Goal: Information Seeking & Learning: Learn about a topic

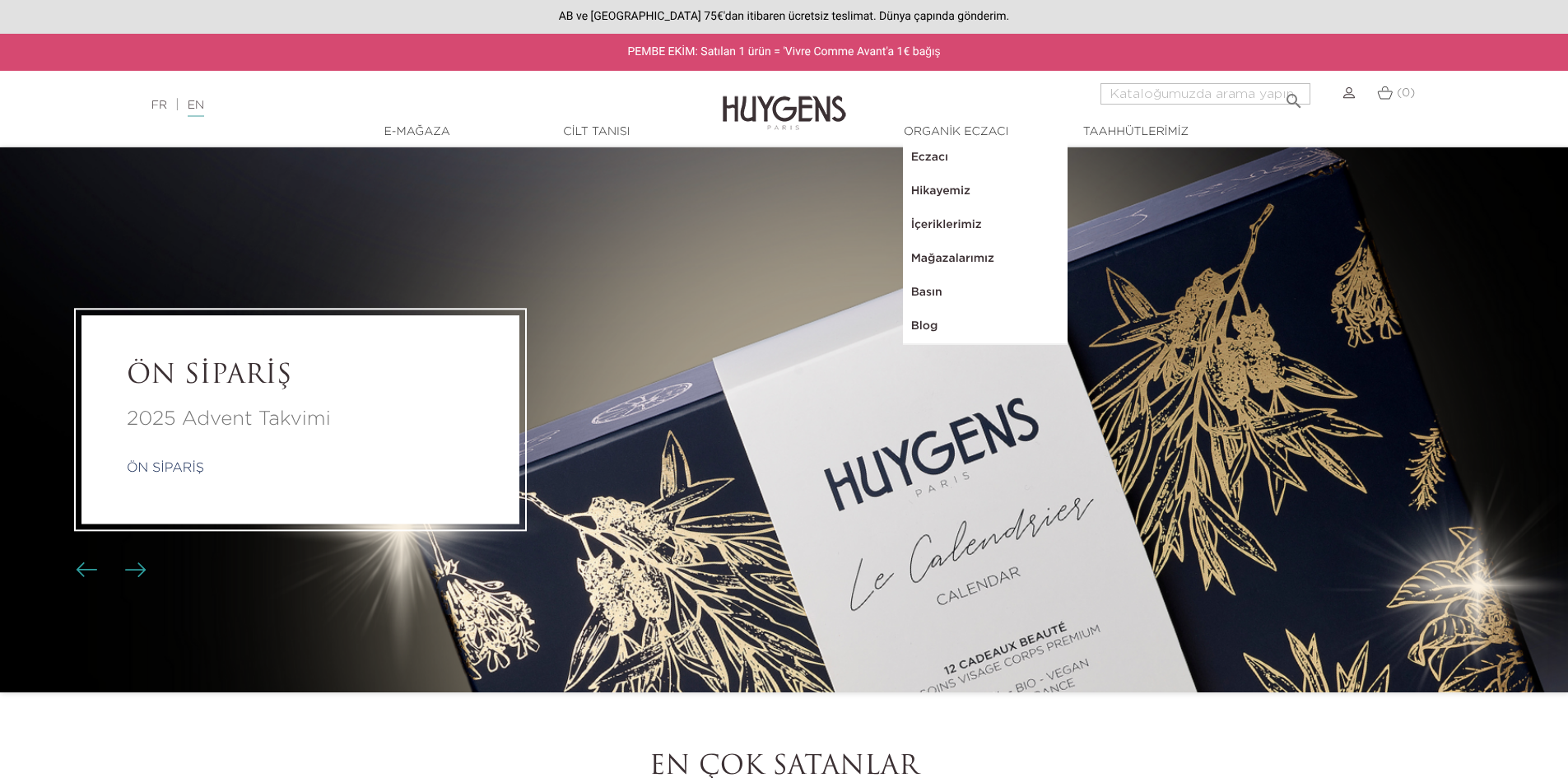
click at [602, 129] on font "Cilt Tanısı" at bounding box center [596, 132] width 67 height 12
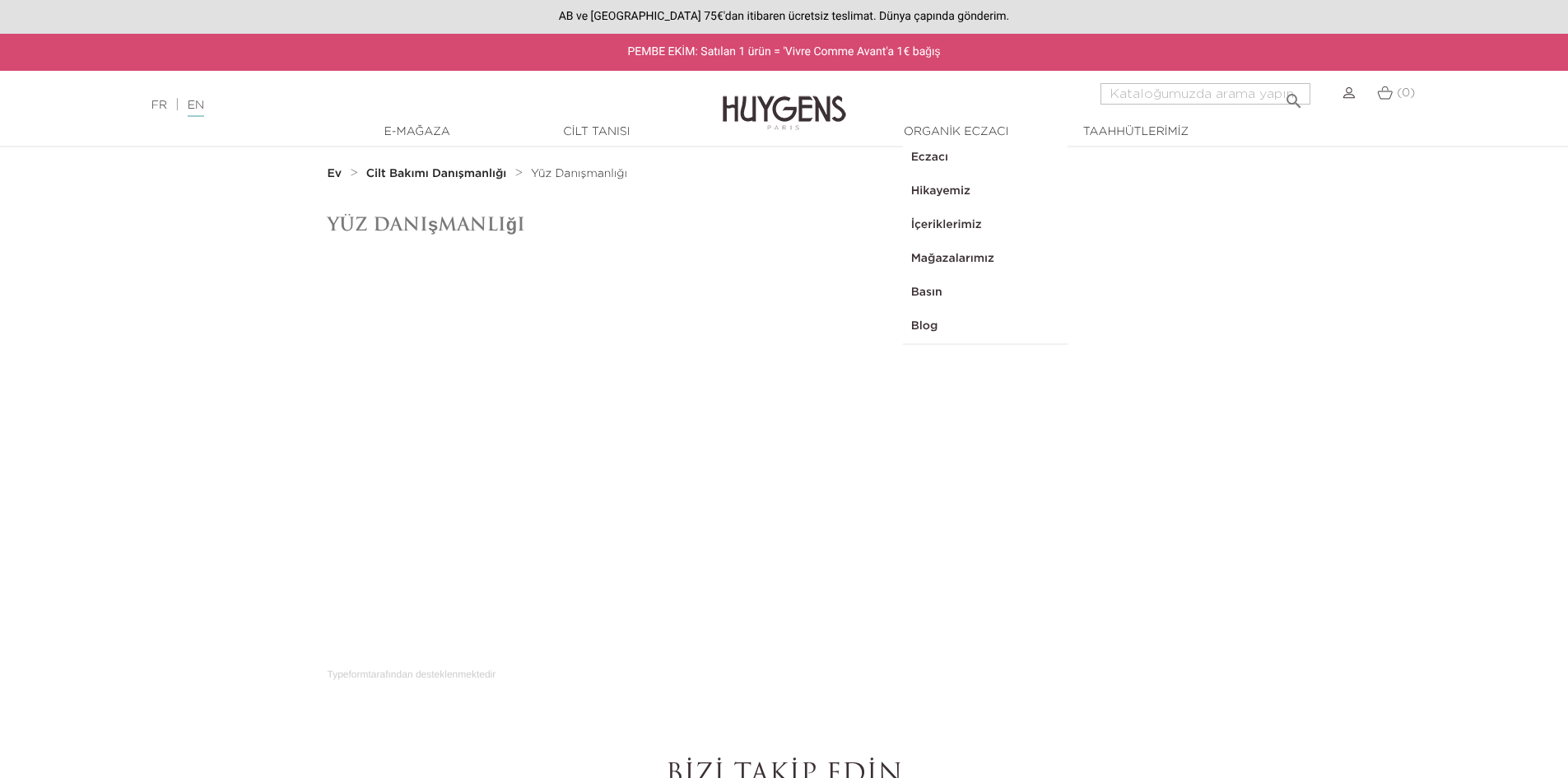
click at [910, 136] on font "Organik Eczacı" at bounding box center [956, 132] width 105 height 12
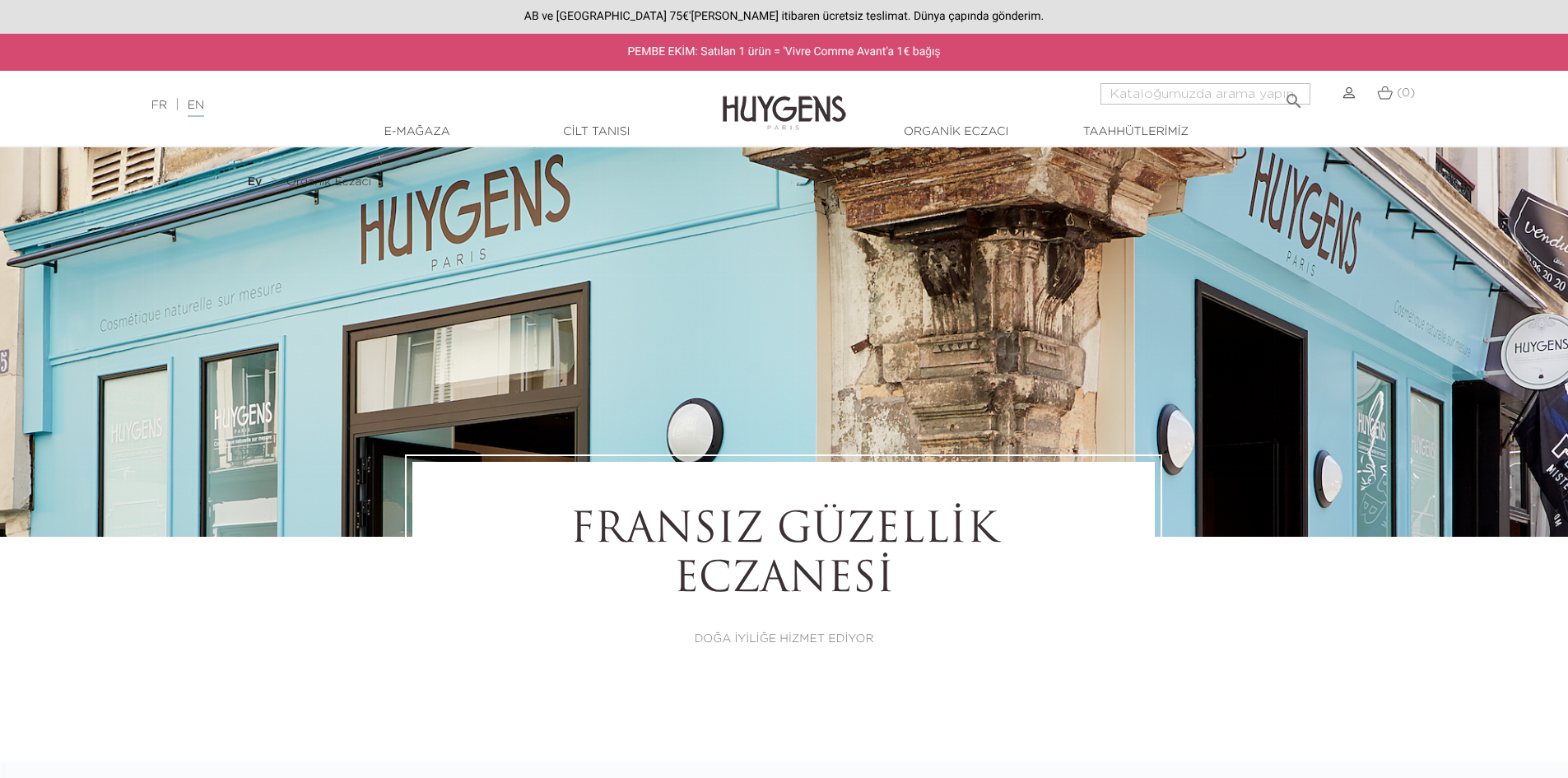
select select "FR"
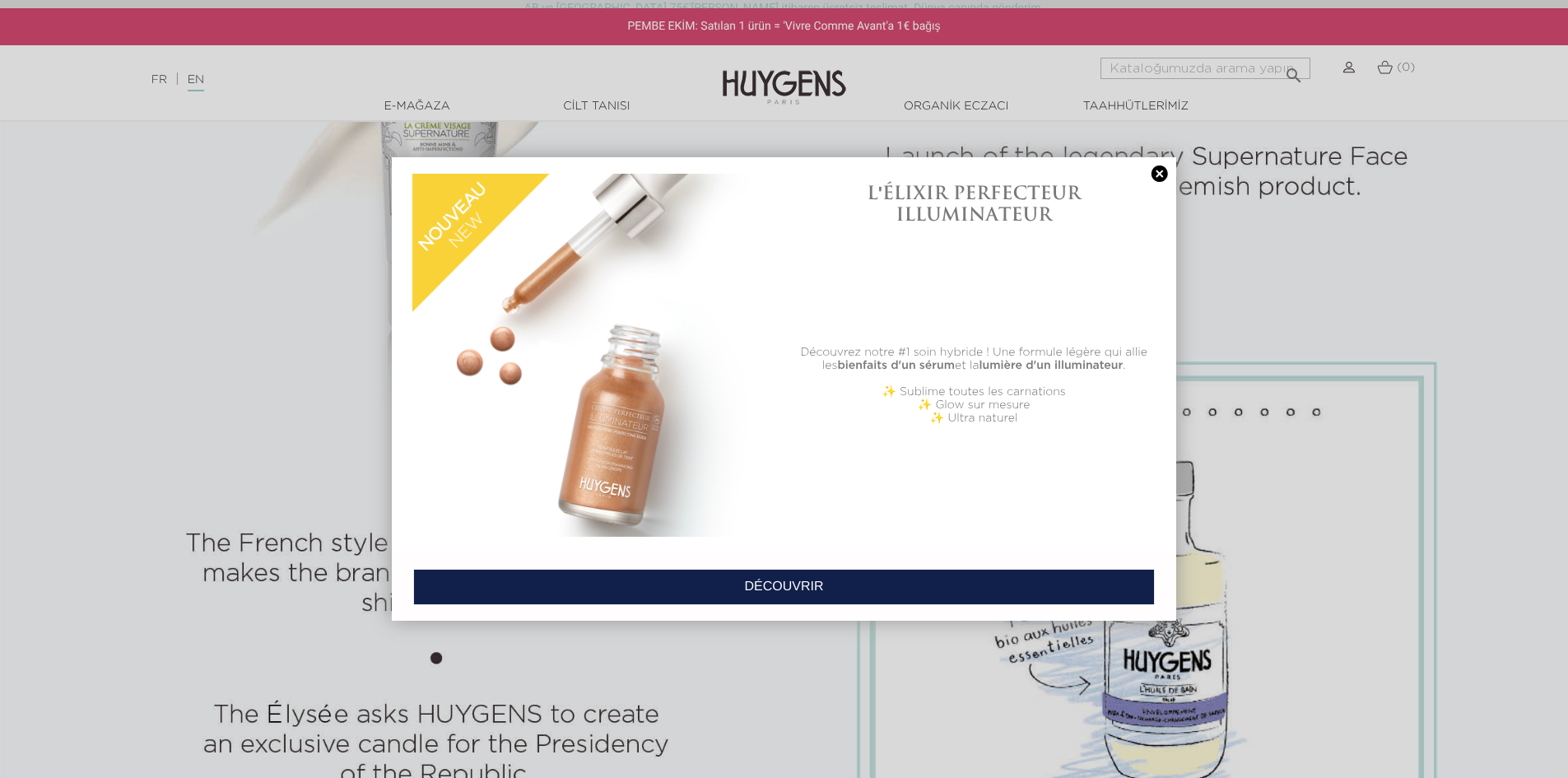
scroll to position [1234, 0]
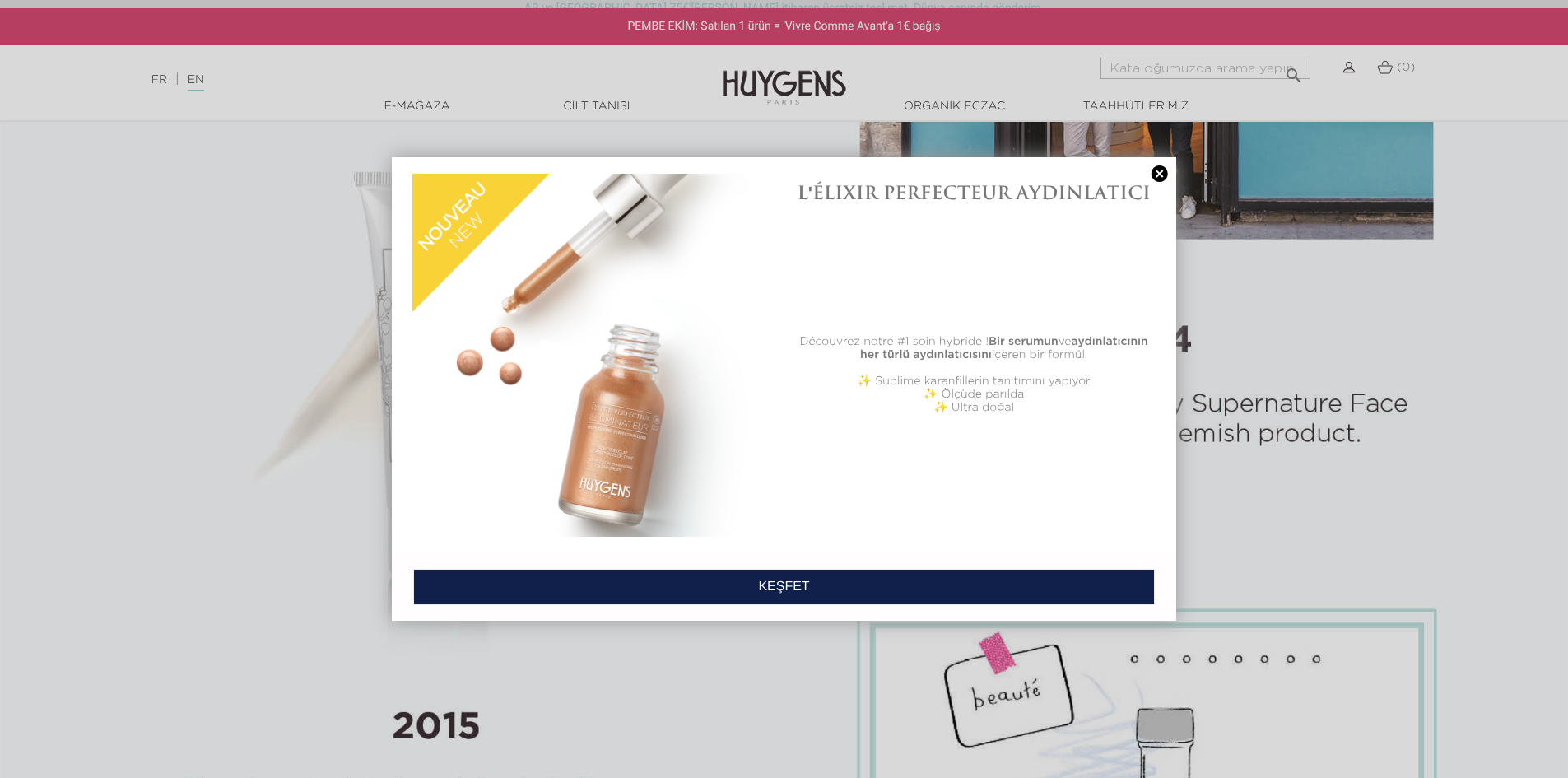
click at [1160, 177] on link at bounding box center [1160, 174] width 23 height 17
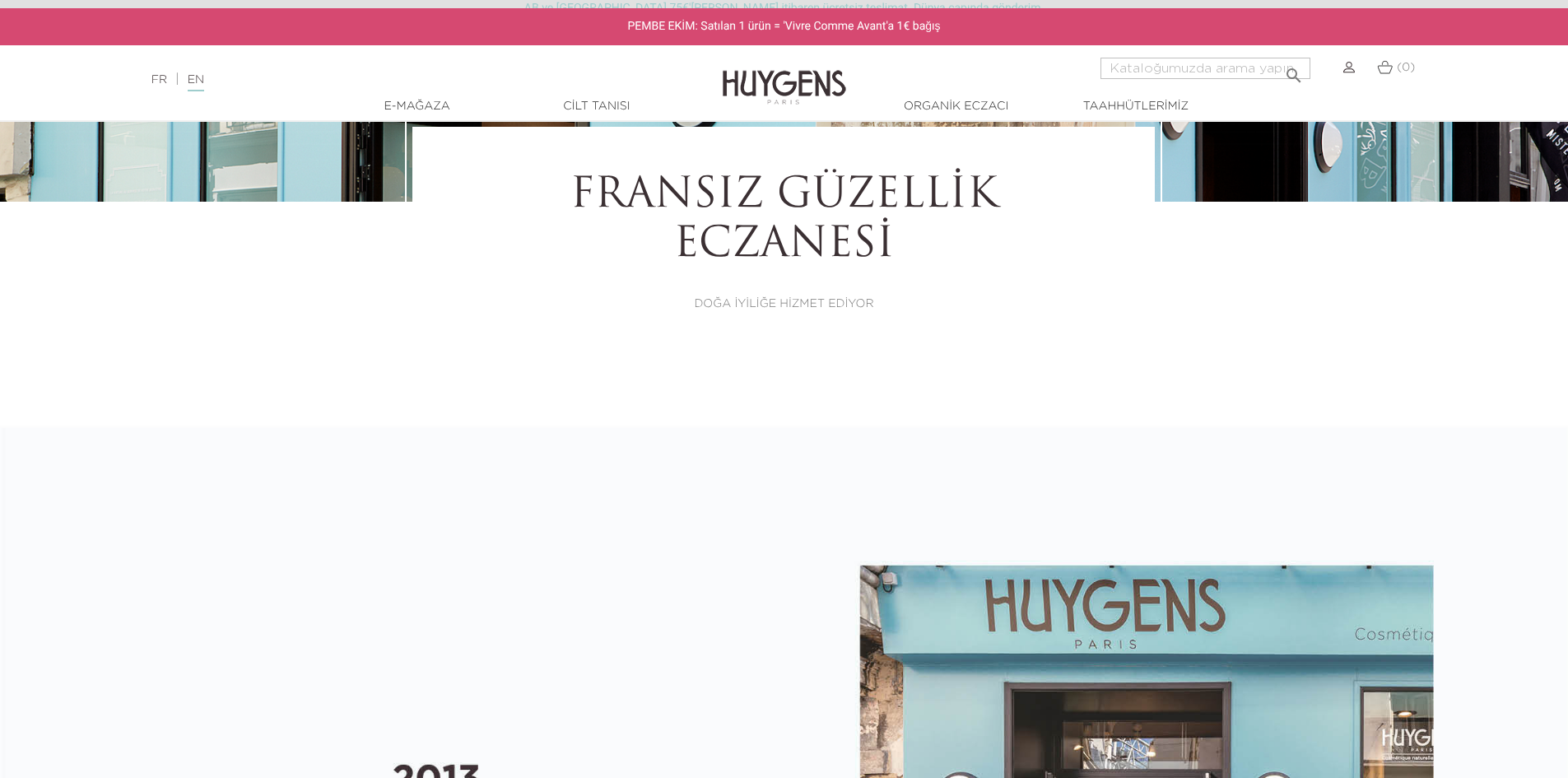
scroll to position [412, 0]
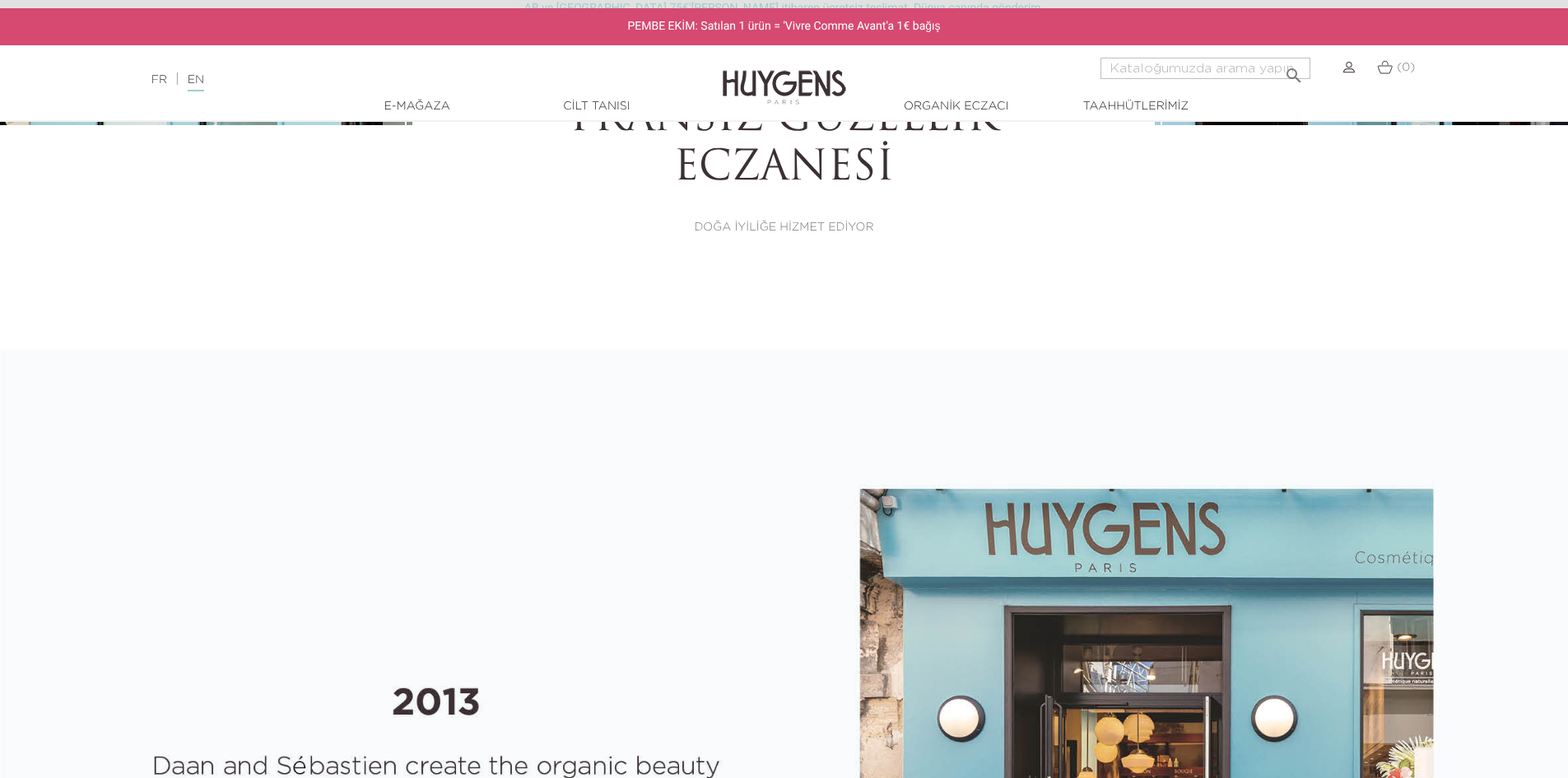
click at [967, 105] on font "Organik Eczacı" at bounding box center [956, 107] width 105 height 12
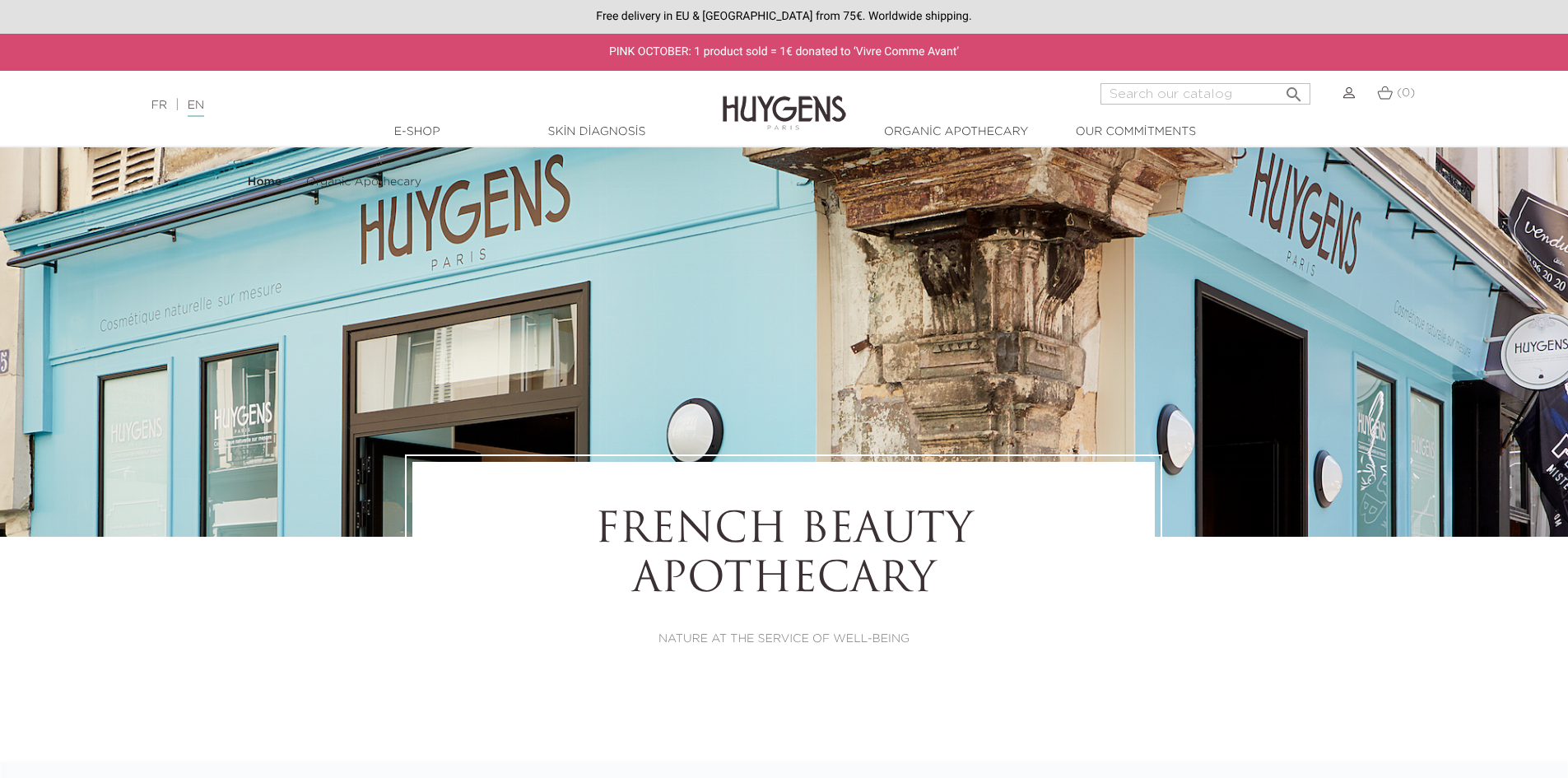
select select "FR"
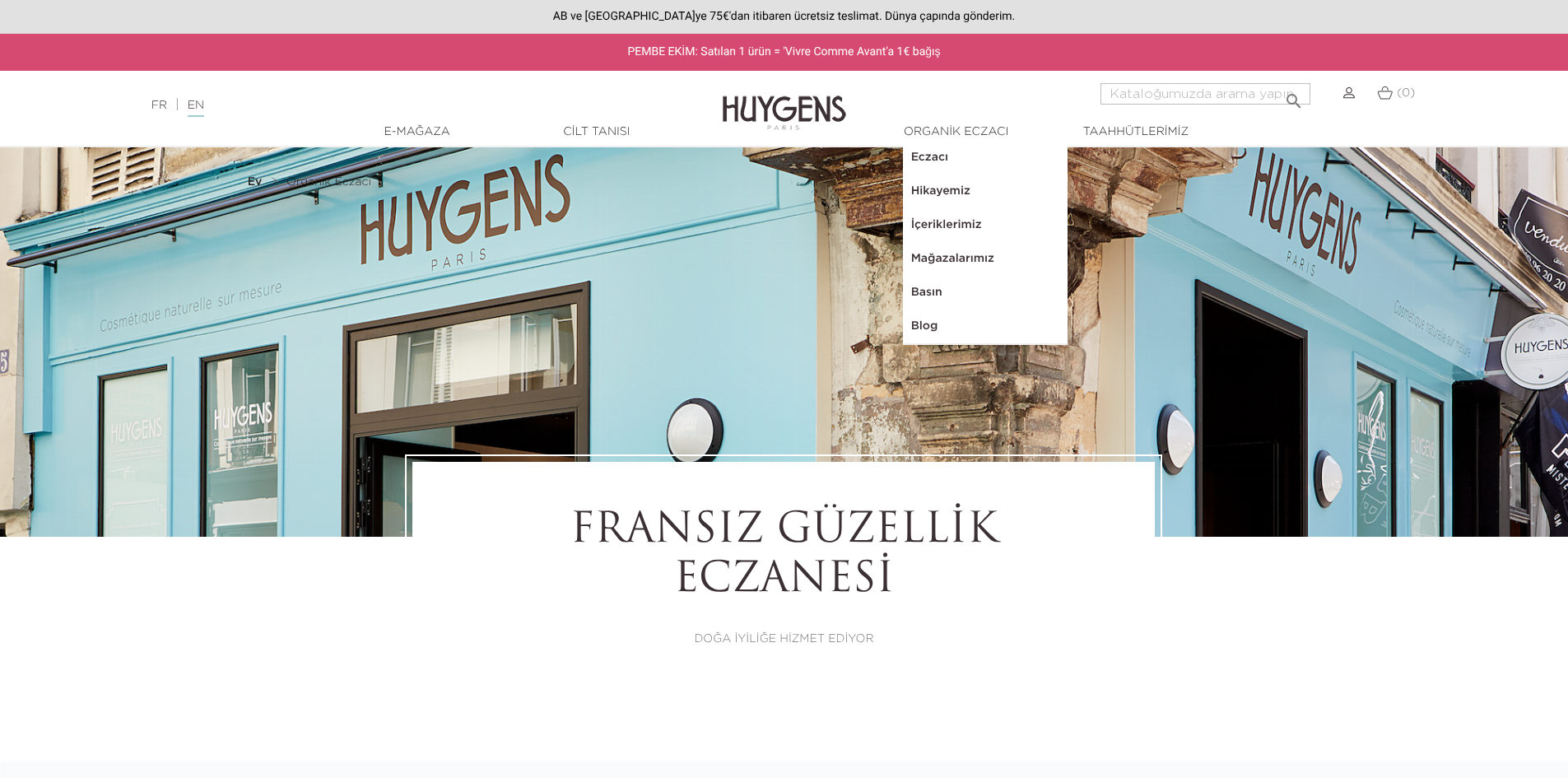
click at [949, 221] on font "İçeriklerimiz" at bounding box center [946, 225] width 71 height 12
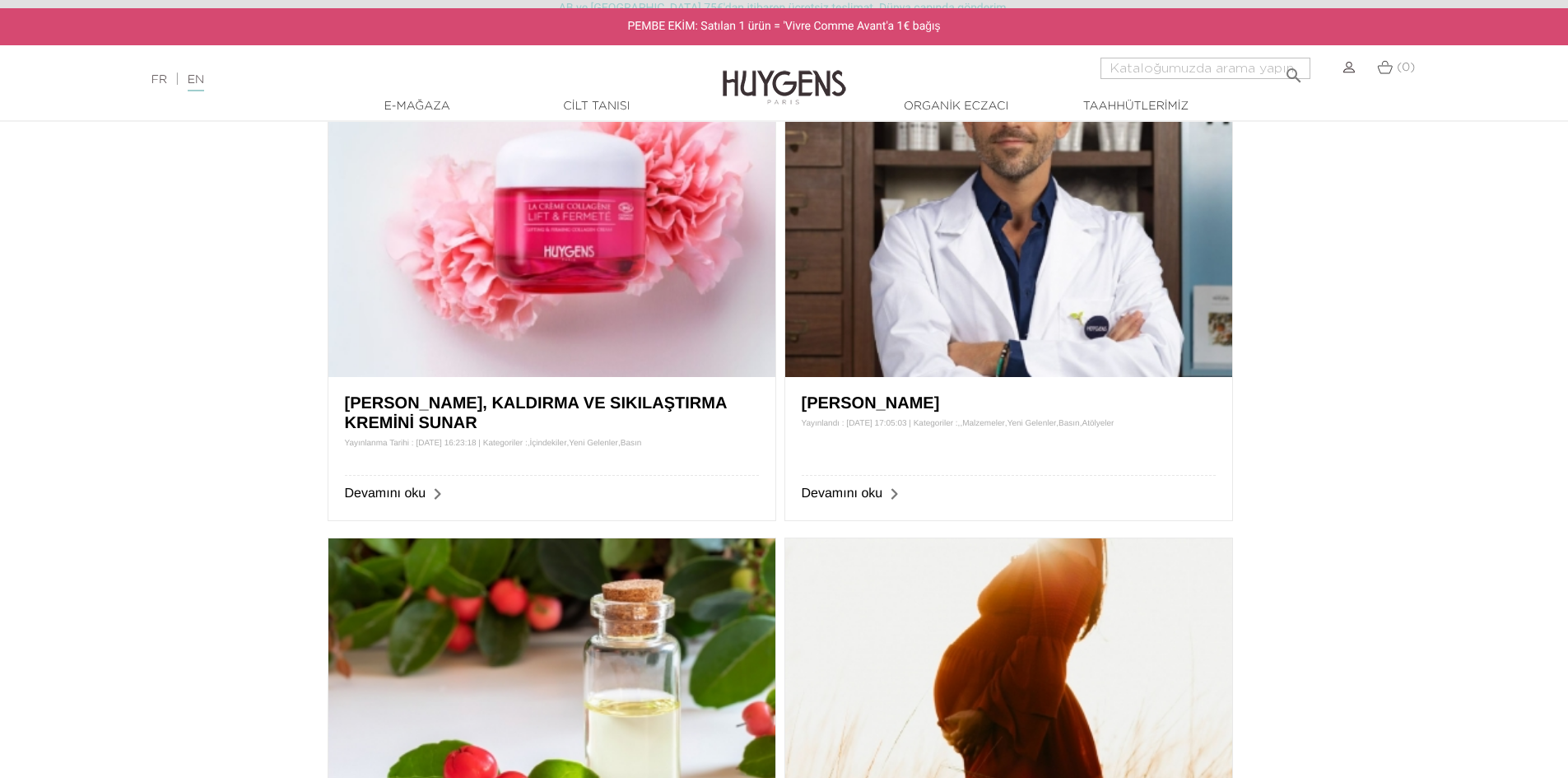
scroll to position [741, 0]
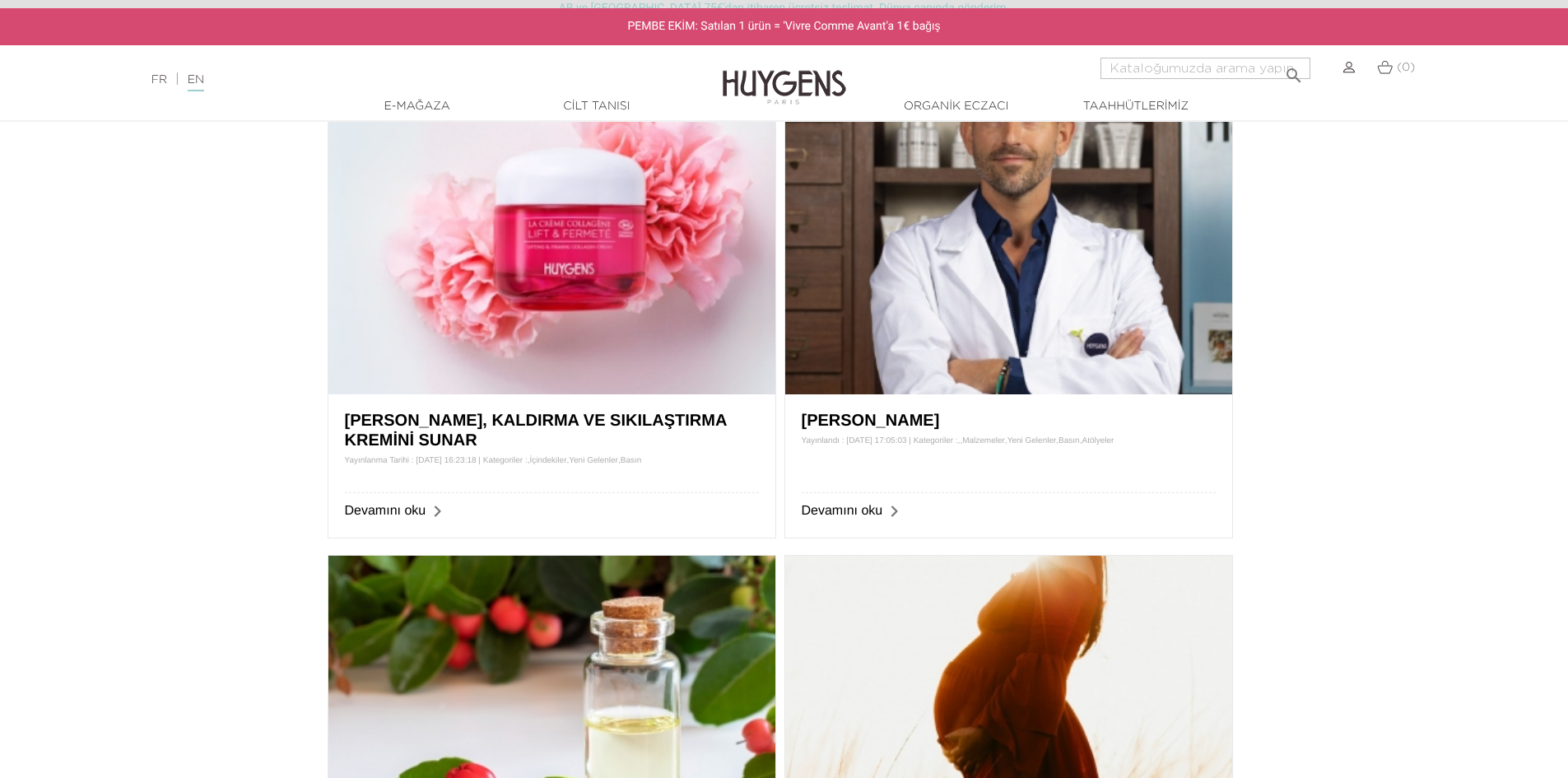
click at [511, 265] on img at bounding box center [551, 234] width 447 height 320
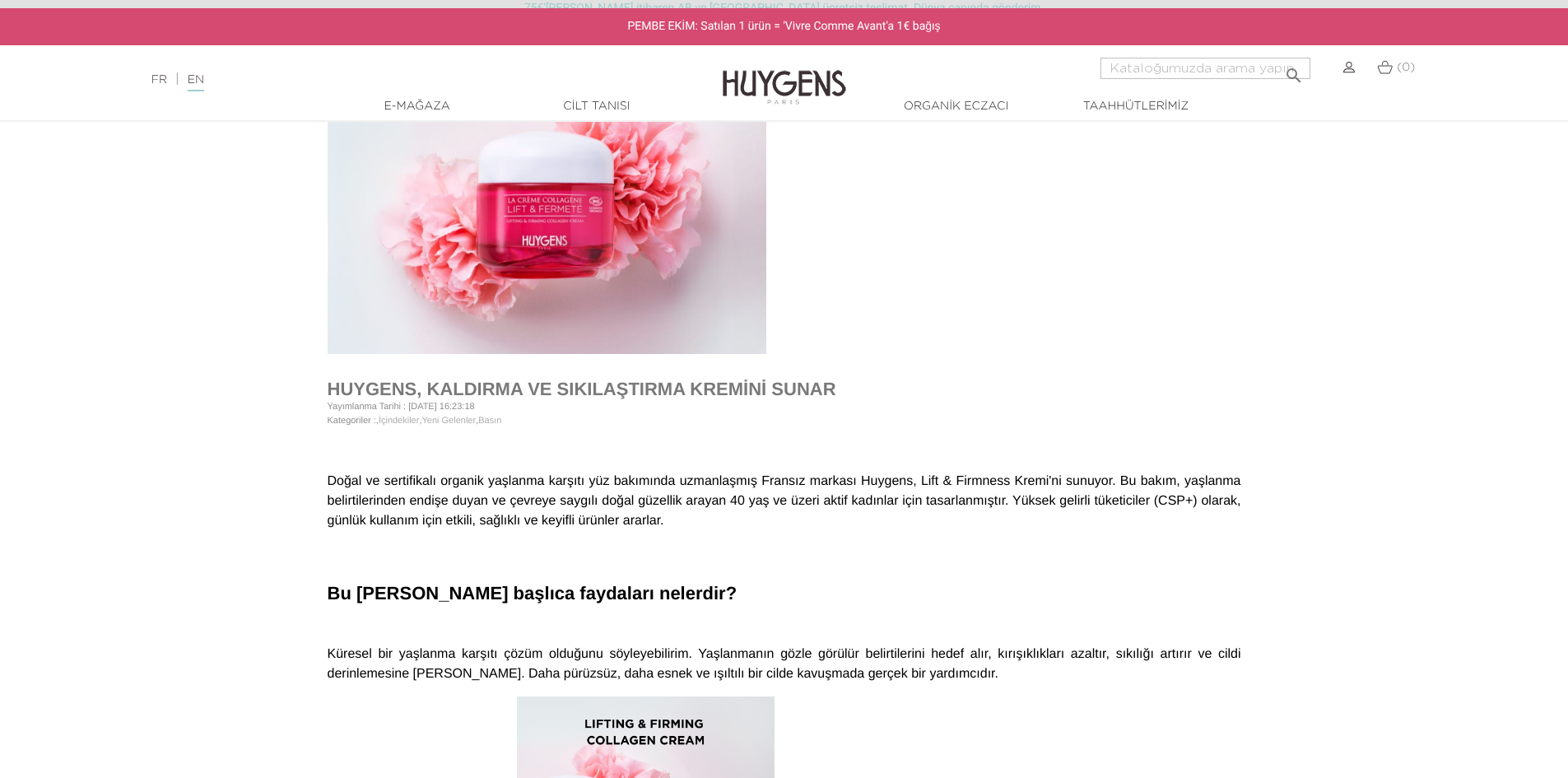
scroll to position [247, 0]
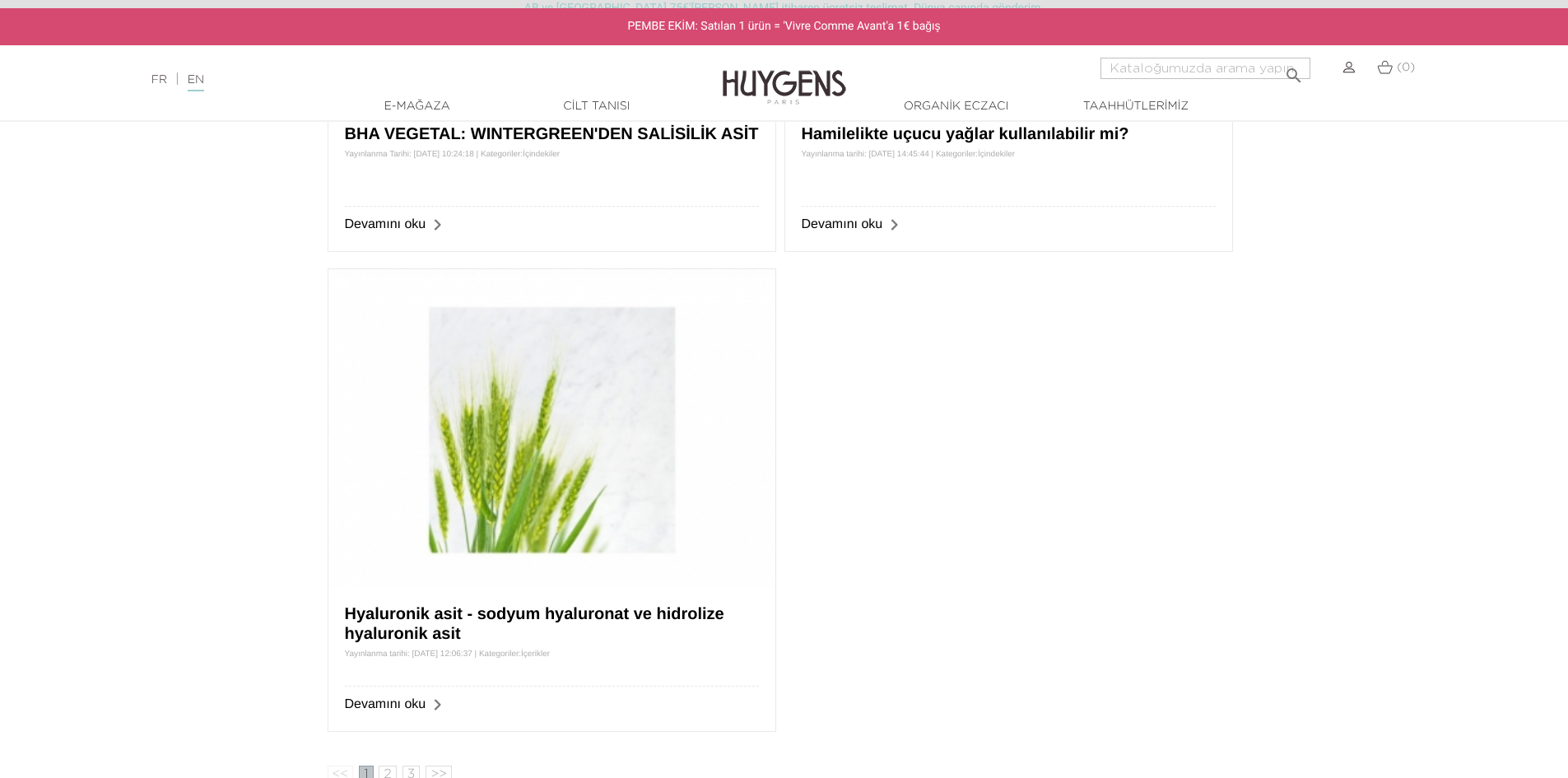
scroll to position [1811, 0]
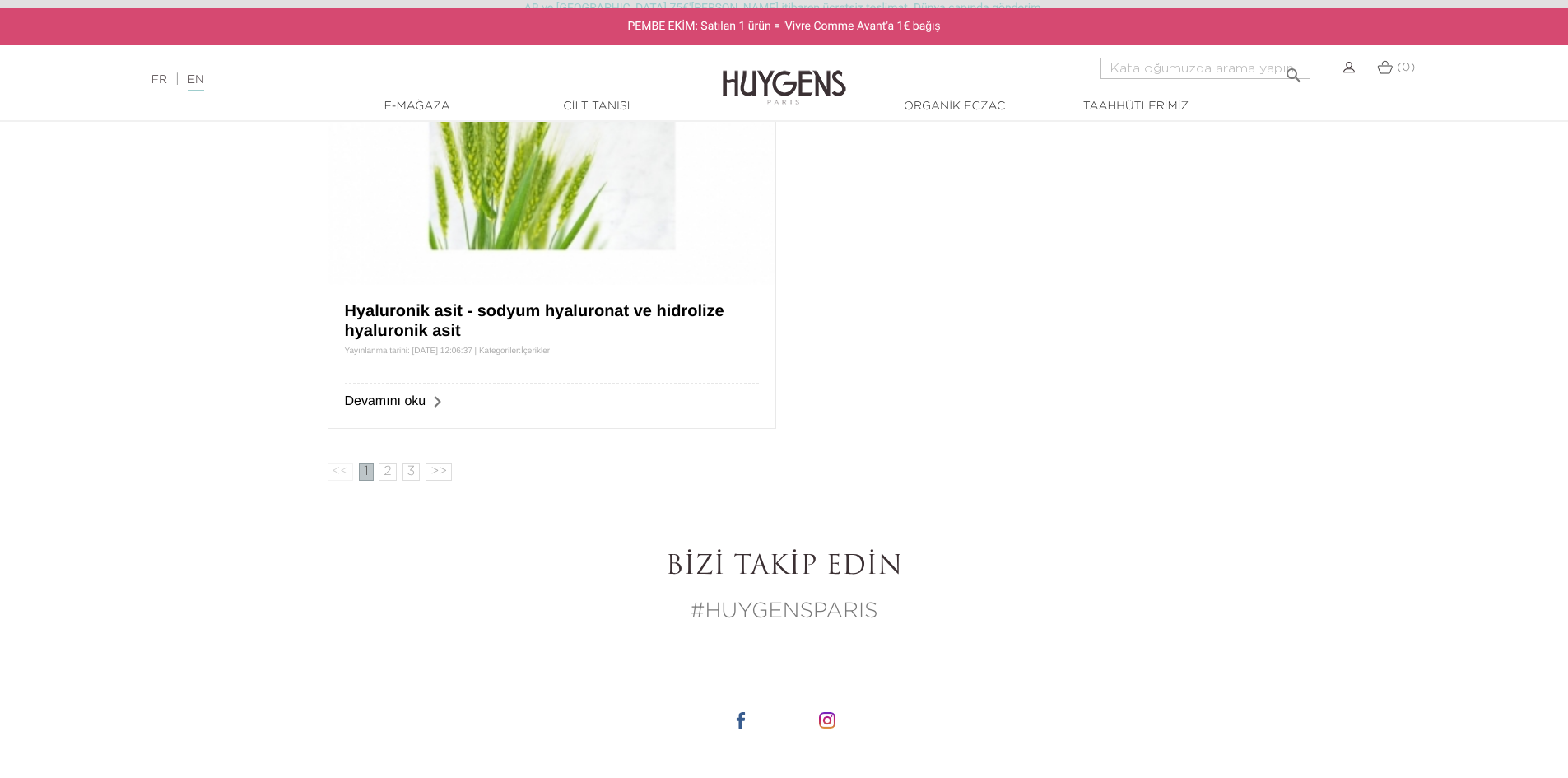
click at [391, 466] on font "2" at bounding box center [388, 472] width 8 height 14
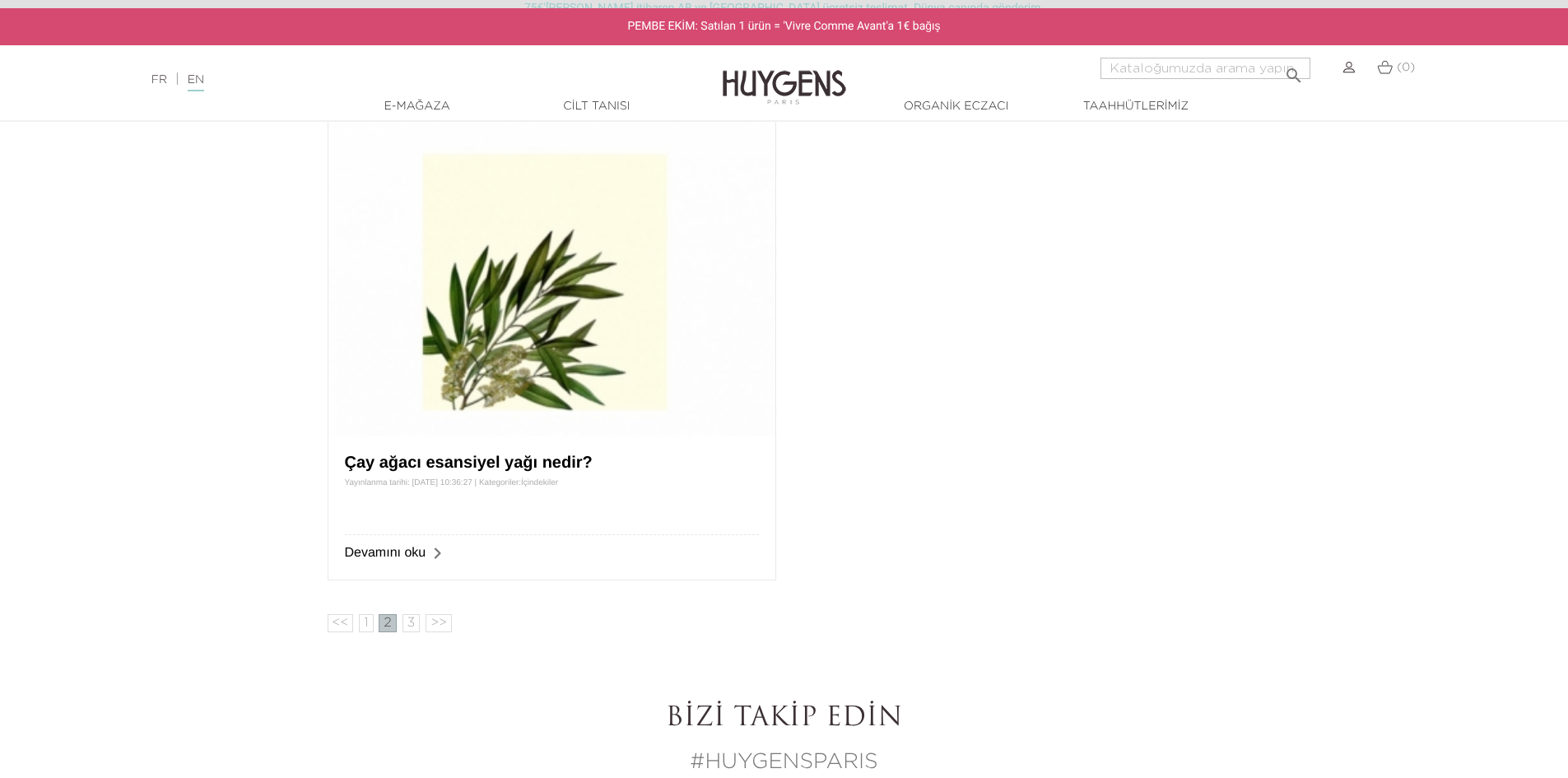
scroll to position [1234, 0]
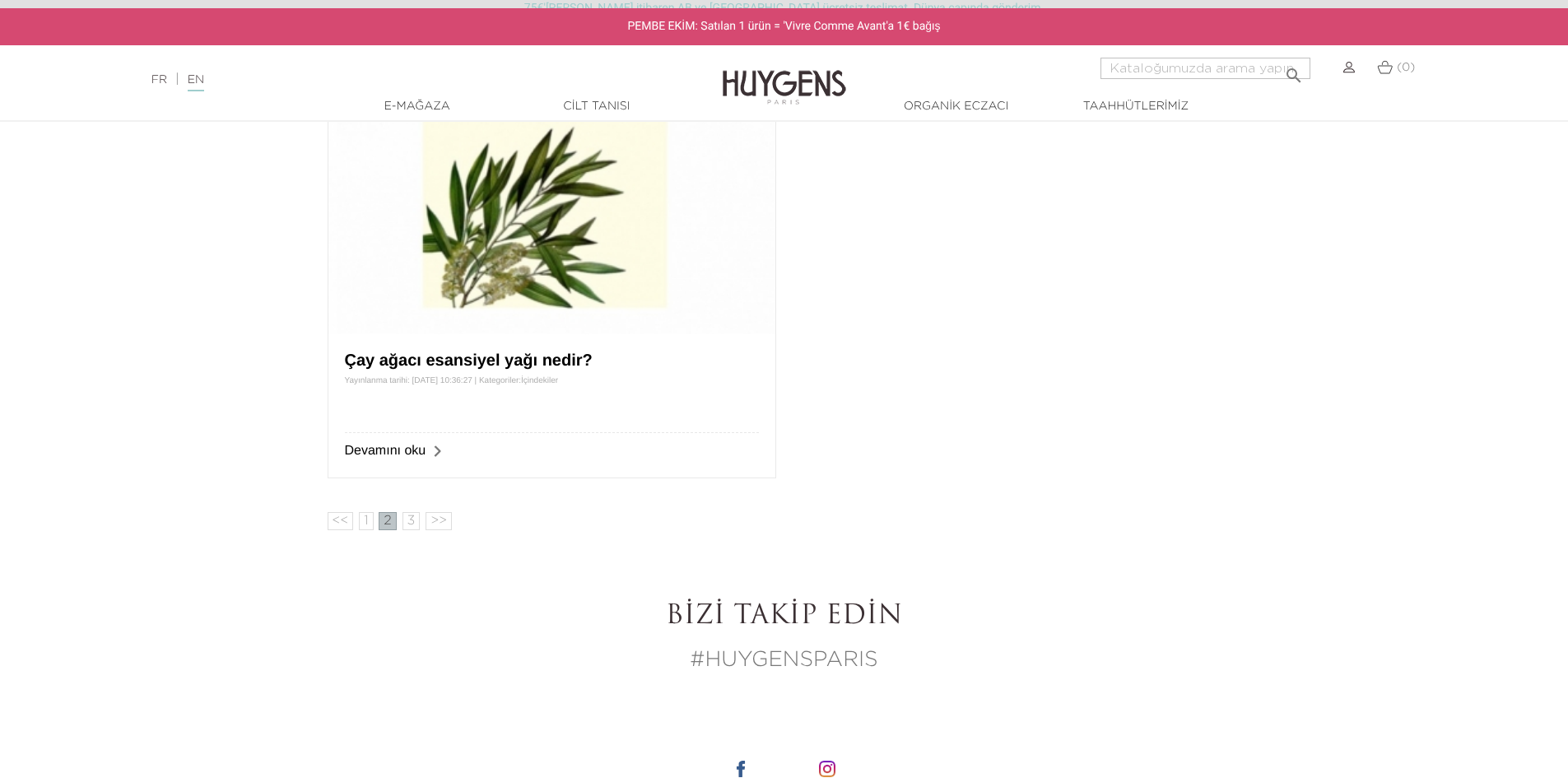
click at [411, 526] on font "3" at bounding box center [411, 521] width 8 height 14
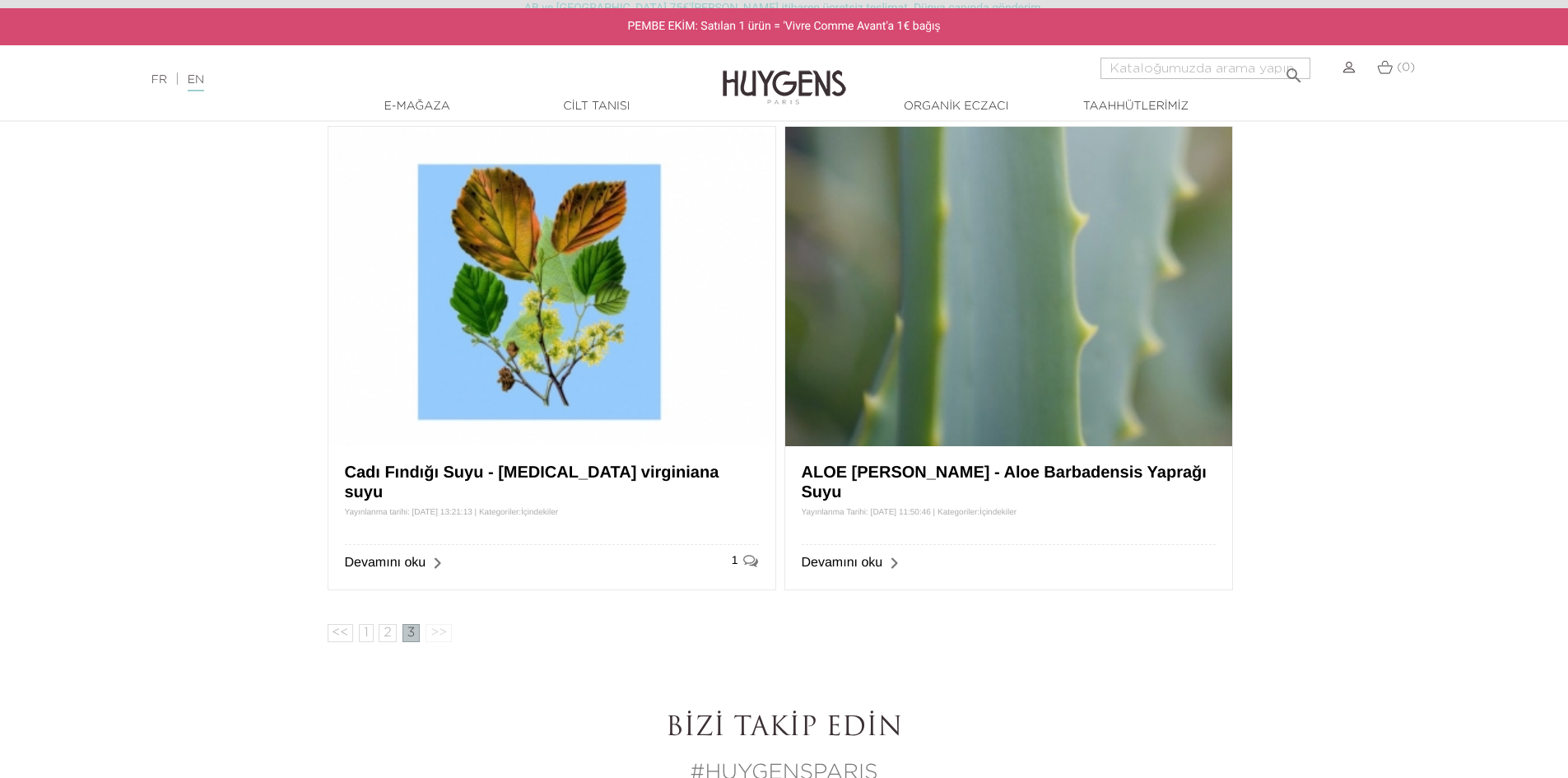
scroll to position [165, 0]
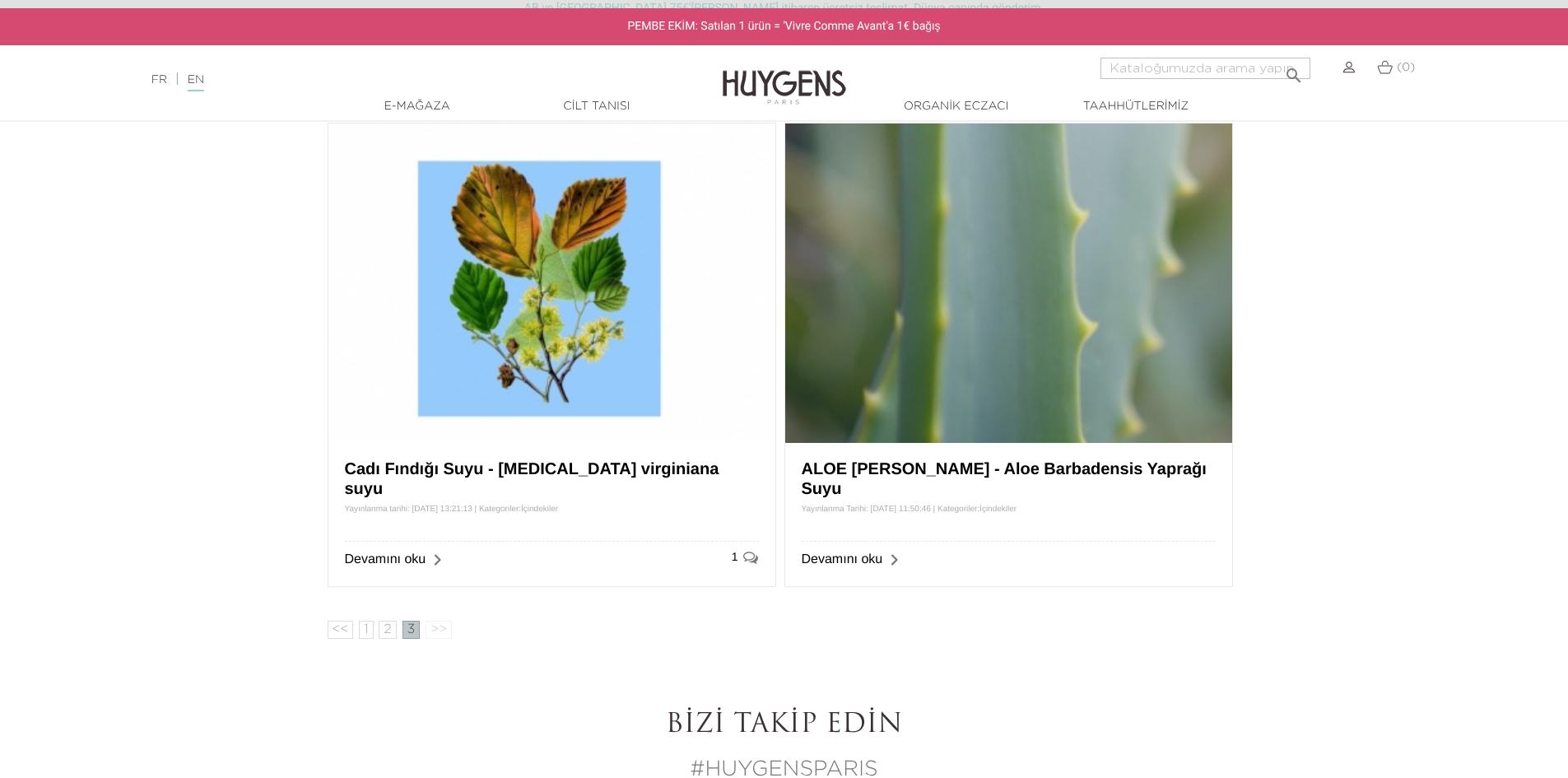
click at [1003, 465] on font "ALOE VERA - Aloe Barbadensis Yaprağı Suyu" at bounding box center [1004, 479] width 405 height 38
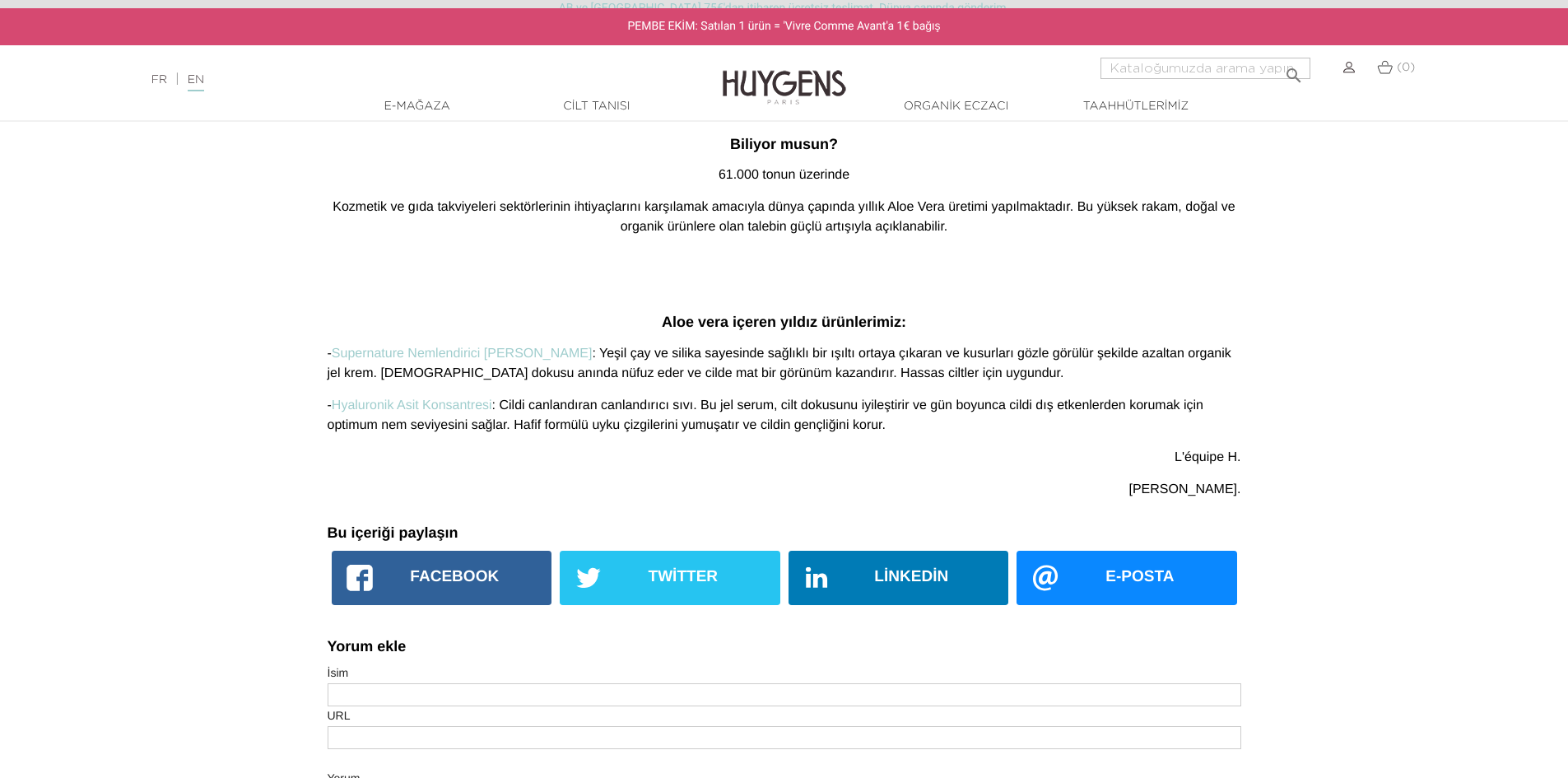
scroll to position [2798, 0]
